Goal: Task Accomplishment & Management: Use online tool/utility

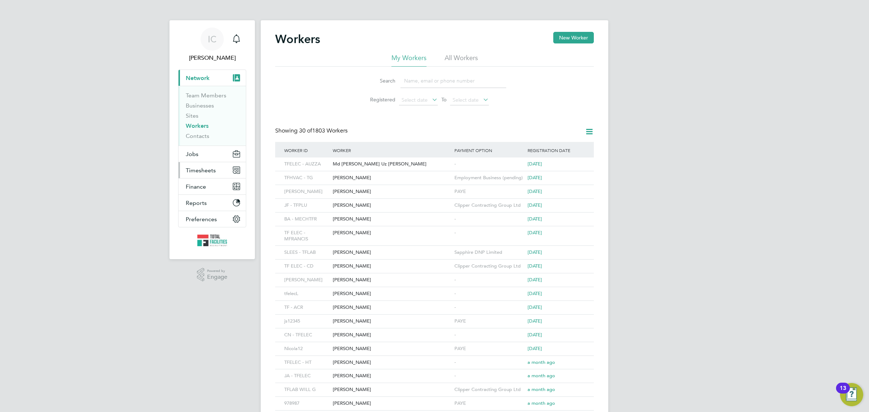
click at [196, 173] on span "Timesheets" at bounding box center [201, 170] width 30 height 7
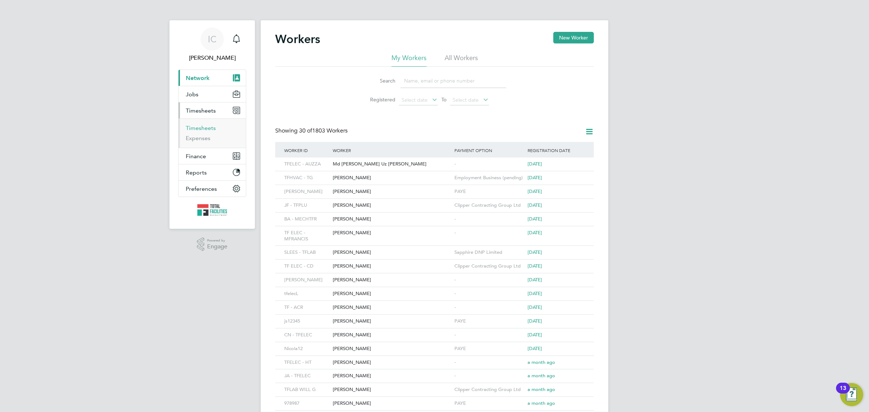
click at [205, 127] on link "Timesheets" at bounding box center [201, 128] width 30 height 7
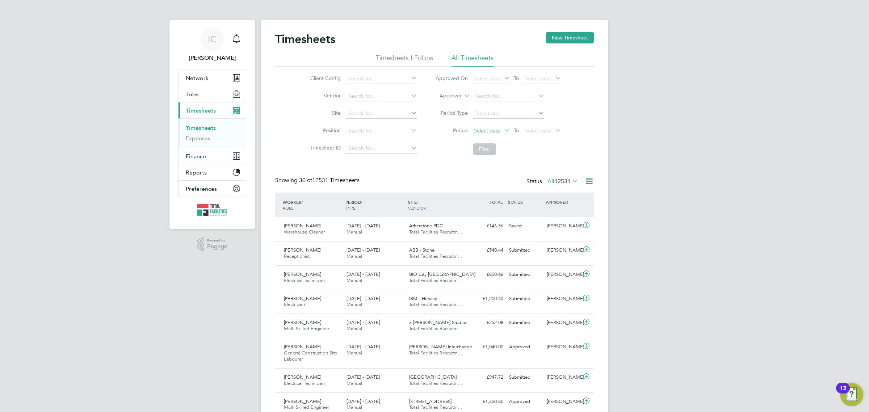
click at [481, 127] on span "Select date" at bounding box center [487, 130] width 26 height 7
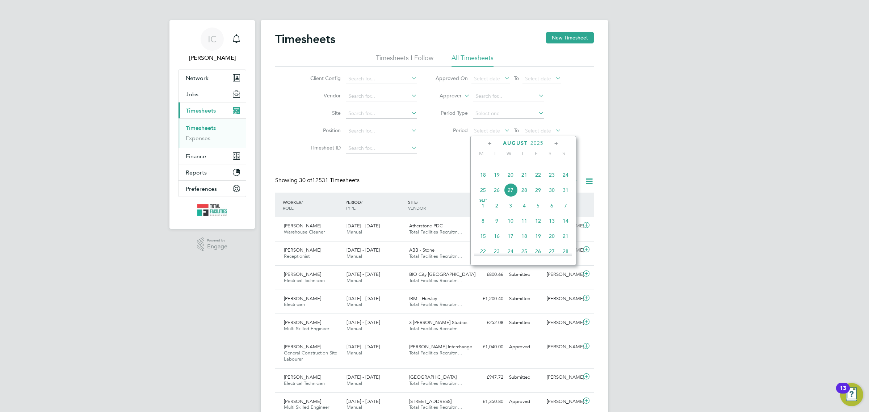
click at [480, 182] on span "18" at bounding box center [483, 175] width 14 height 14
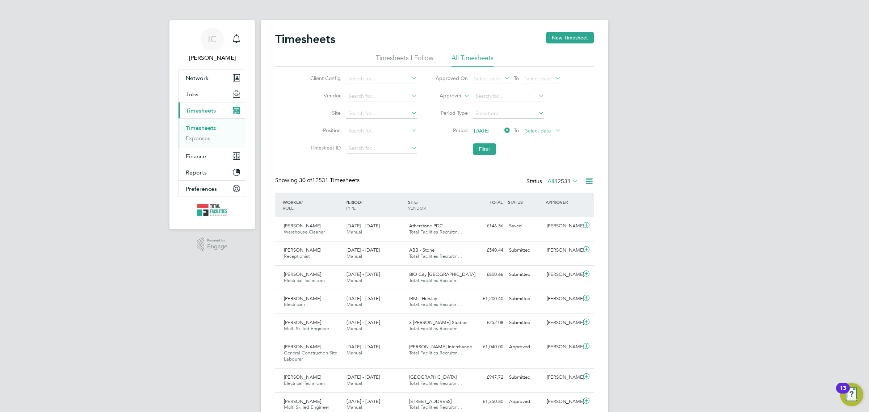
click at [538, 128] on span "Select date" at bounding box center [538, 130] width 26 height 7
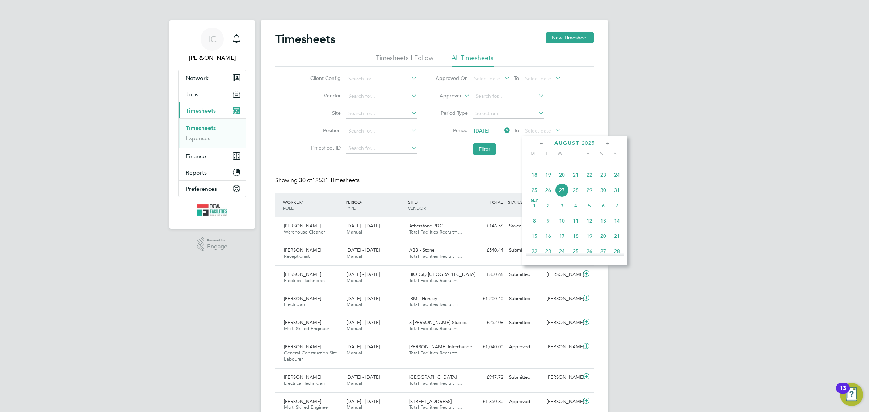
click at [616, 182] on span "24" at bounding box center [617, 175] width 14 height 14
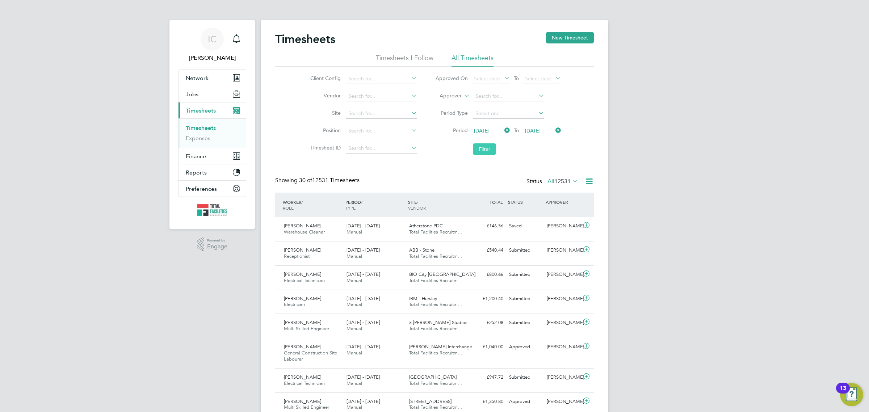
click at [489, 145] on button "Filter" at bounding box center [484, 149] width 23 height 12
click at [369, 80] on input at bounding box center [381, 79] width 71 height 10
click at [375, 84] on li "Apleon a - Pretium" at bounding box center [381, 89] width 72 height 10
type input "Apleona - Pretium"
click at [482, 151] on button "Filter" at bounding box center [484, 149] width 23 height 12
